Goal: Transaction & Acquisition: Subscribe to service/newsletter

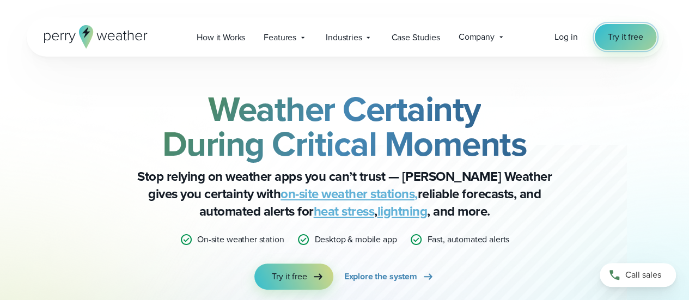
click at [621, 40] on span "Try it free" at bounding box center [625, 37] width 35 height 13
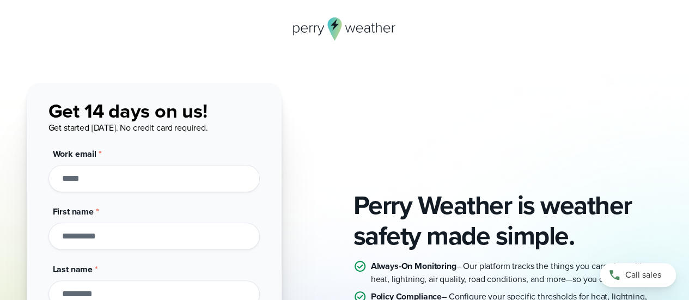
click at [345, 33] on icon at bounding box center [345, 28] width 104 height 23
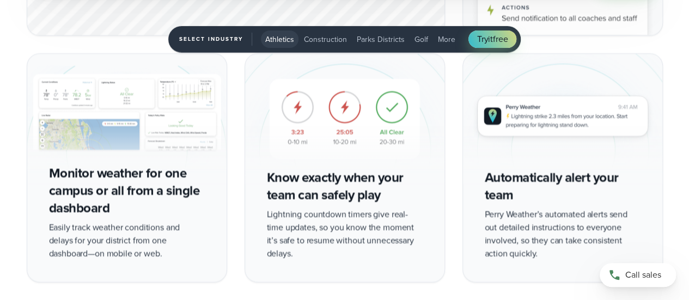
scroll to position [1853, 0]
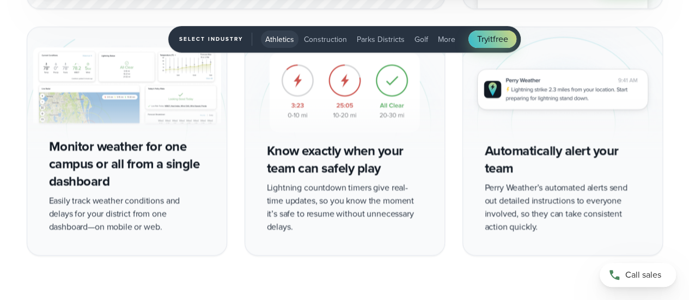
click at [279, 43] on span "Athletics" at bounding box center [279, 39] width 29 height 11
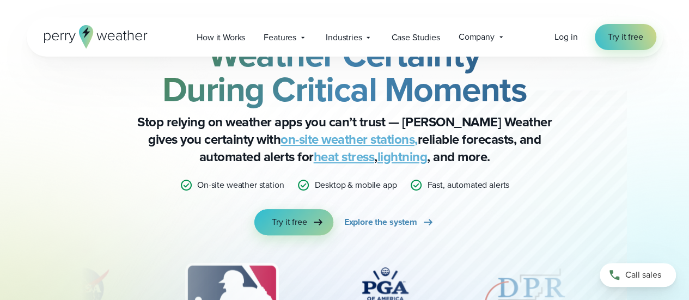
scroll to position [0, 0]
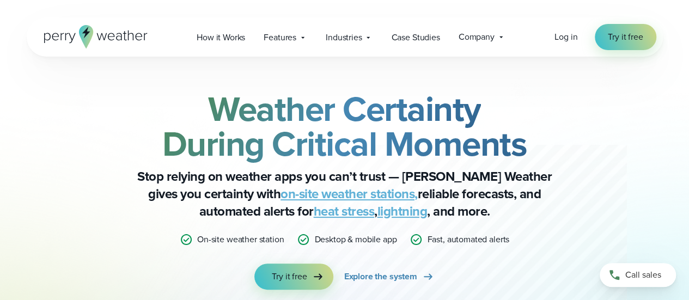
click at [102, 25] on div "Open Menu Log in Try it free How it Works" at bounding box center [345, 36] width 636 height 39
click at [98, 31] on icon at bounding box center [96, 36] width 104 height 23
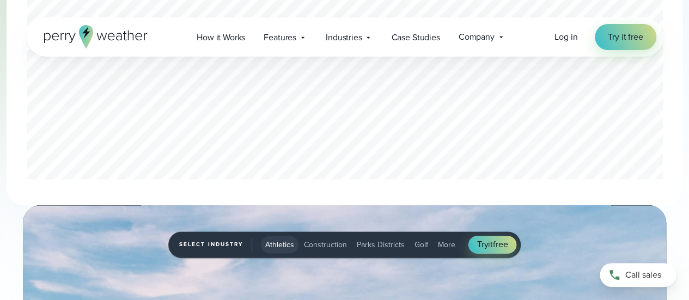
scroll to position [763, 0]
